Goal: Information Seeking & Learning: Check status

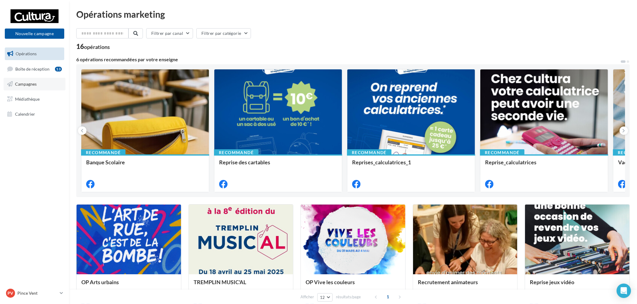
click at [37, 80] on link "Campagnes" at bounding box center [35, 84] width 62 height 13
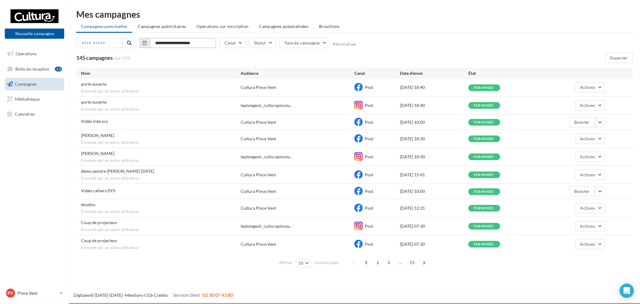
click at [187, 40] on input "**********" at bounding box center [183, 43] width 66 height 10
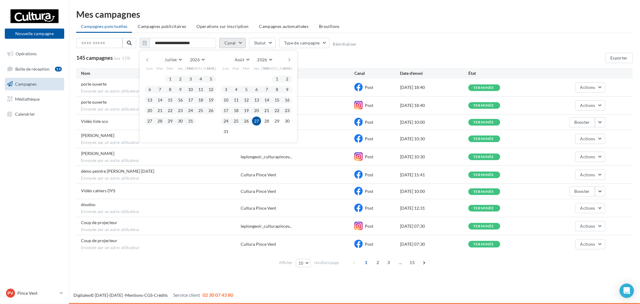
click at [233, 42] on button "Canal" at bounding box center [232, 43] width 26 height 10
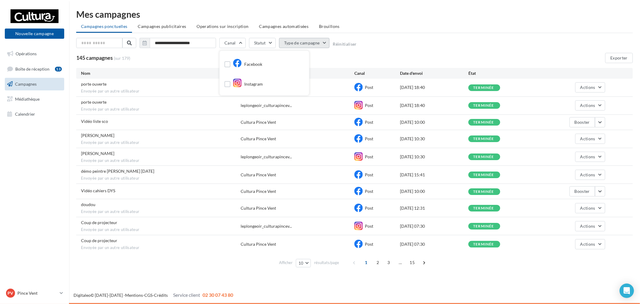
click at [304, 45] on button "Type de campagne" at bounding box center [304, 43] width 51 height 10
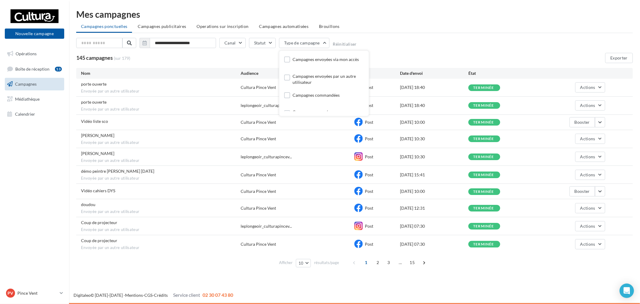
click at [305, 56] on div "Campagnes envoyées via mon accès" at bounding box center [326, 59] width 66 height 6
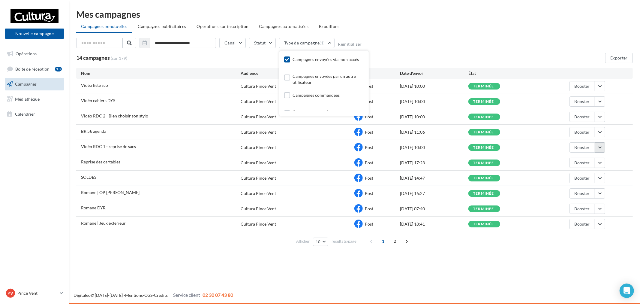
click at [603, 150] on button "button" at bounding box center [600, 147] width 10 height 10
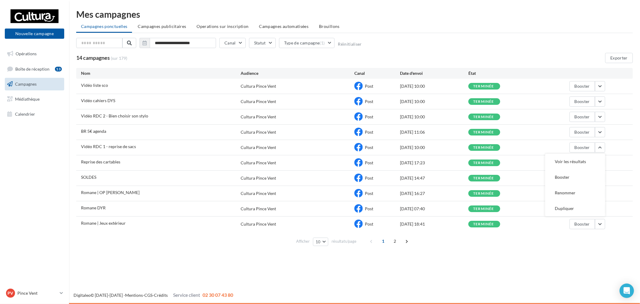
click at [576, 161] on button "Voir les résultats" at bounding box center [575, 162] width 60 height 16
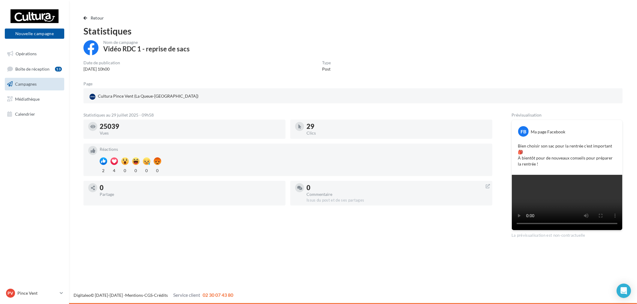
click at [83, 20] on div "Retour Statistiques Nom de campagne Vidéo RDC 1 - reprise de sacs Date de publi…" at bounding box center [353, 126] width 554 height 224
click at [87, 17] on button "Retour" at bounding box center [94, 17] width 23 height 7
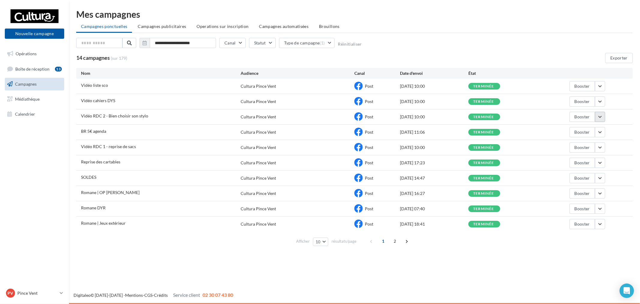
click at [600, 118] on button "button" at bounding box center [600, 117] width 10 height 10
click at [585, 128] on button "Voir les résultats" at bounding box center [575, 131] width 60 height 16
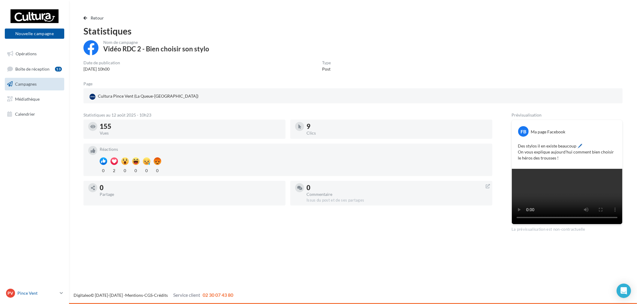
click at [48, 292] on p "Pince Vent" at bounding box center [37, 293] width 40 height 6
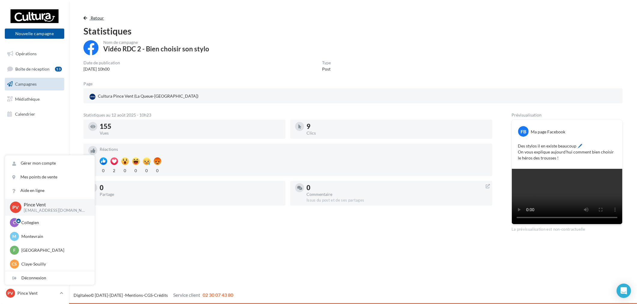
click at [89, 19] on button "Retour" at bounding box center [94, 17] width 23 height 7
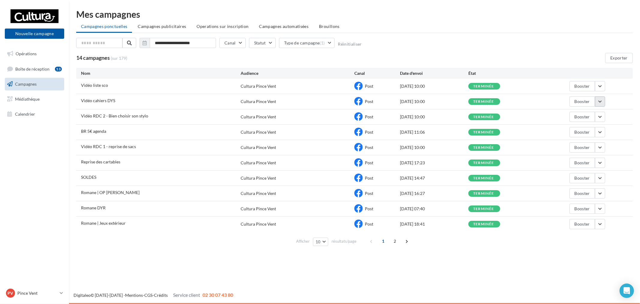
click at [604, 99] on button "button" at bounding box center [600, 101] width 10 height 10
click at [557, 112] on button "Voir les résultats" at bounding box center [575, 116] width 60 height 16
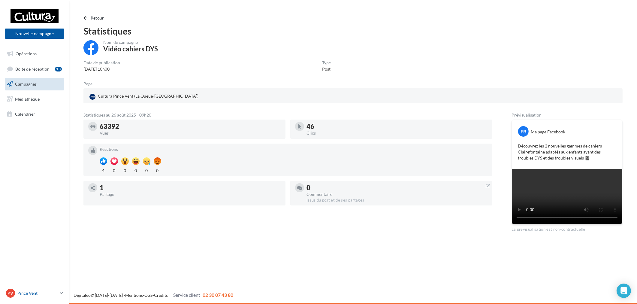
click at [52, 291] on p "Pince Vent" at bounding box center [37, 293] width 40 height 6
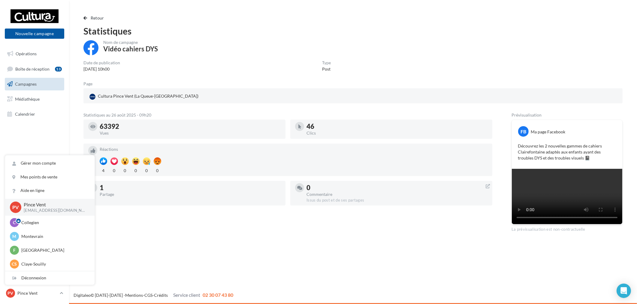
click at [110, 216] on div "Statistiques au 26 août 2025 - 09h20 63392 Vues 46 Clics Réactions 4 0 0 0 0 0 …" at bounding box center [287, 172] width 409 height 119
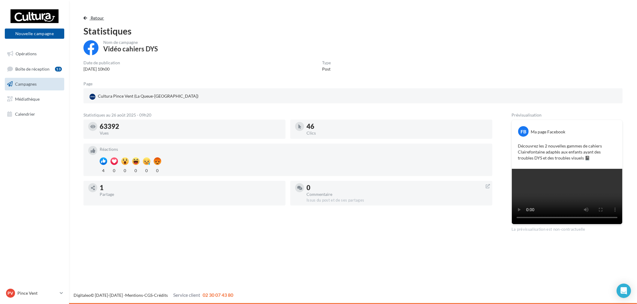
click at [86, 16] on span "button" at bounding box center [85, 18] width 4 height 4
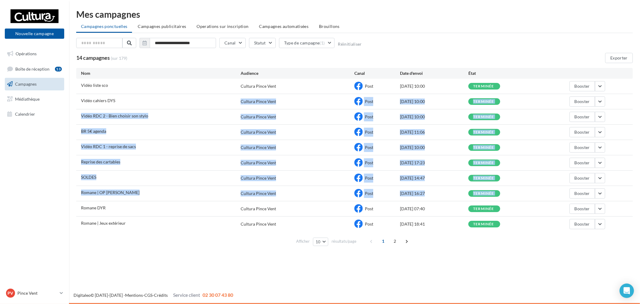
drag, startPoint x: 103, startPoint y: 160, endPoint x: 113, endPoint y: 205, distance: 46.2
click at [112, 203] on div "Vidéo liste sco Cultura Pince Vent Post [DATE] 10:00 terminée Booster Vidéo cah…" at bounding box center [354, 155] width 557 height 153
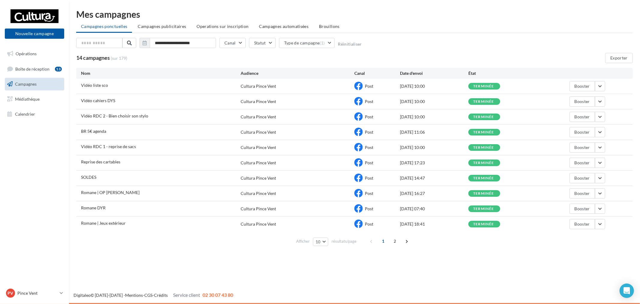
click at [158, 225] on div "Romane | Jeux extérieur" at bounding box center [161, 224] width 160 height 8
click at [601, 87] on button "button" at bounding box center [600, 86] width 10 height 10
click at [578, 99] on button "Voir les résultats" at bounding box center [575, 100] width 60 height 16
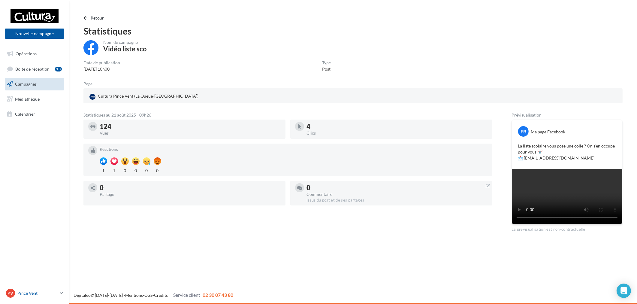
click at [56, 289] on div "PV Pince Vent [EMAIL_ADDRESS][DOMAIN_NAME]" at bounding box center [31, 292] width 51 height 9
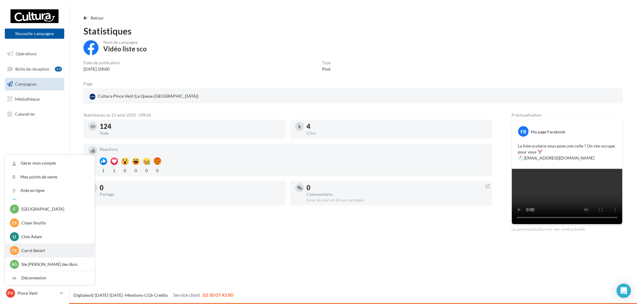
scroll to position [41, 0]
click at [44, 248] on p "Carré Senart" at bounding box center [54, 250] width 66 height 6
